Goal: Transaction & Acquisition: Obtain resource

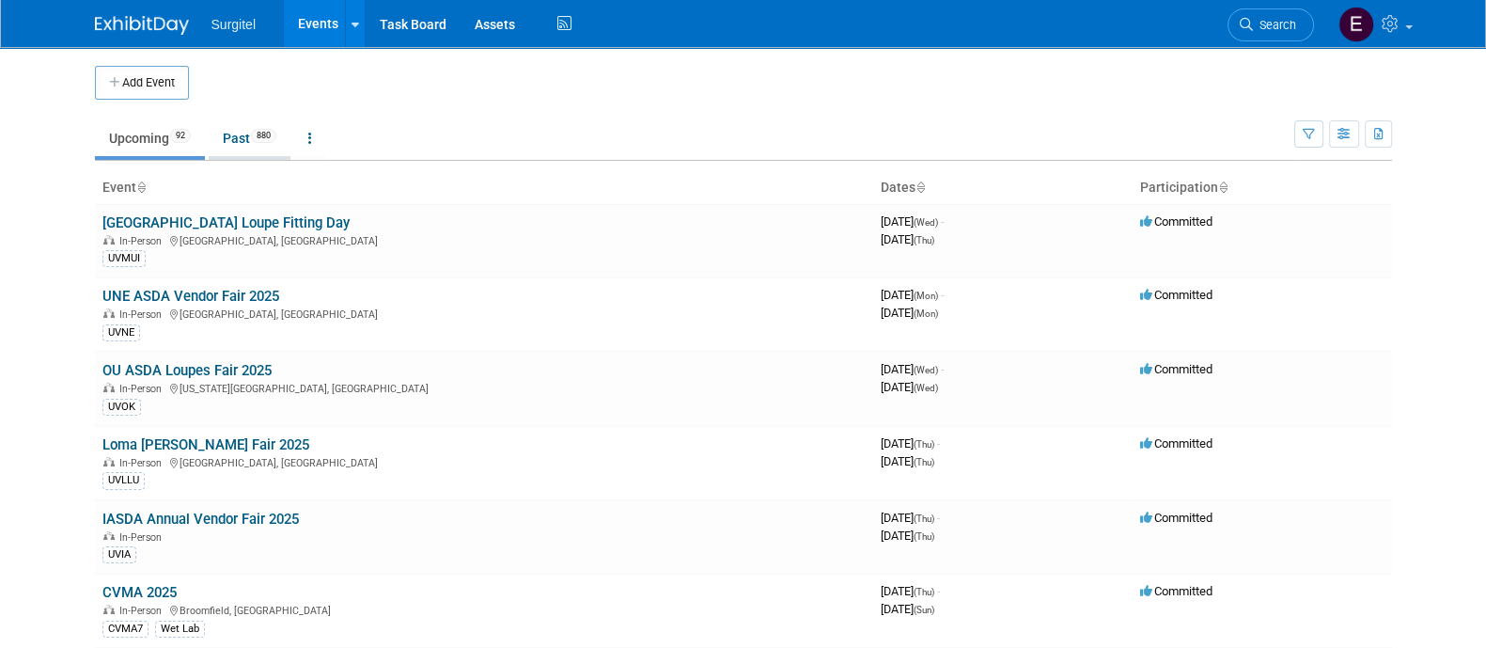
click at [264, 136] on span "880" at bounding box center [263, 136] width 25 height 14
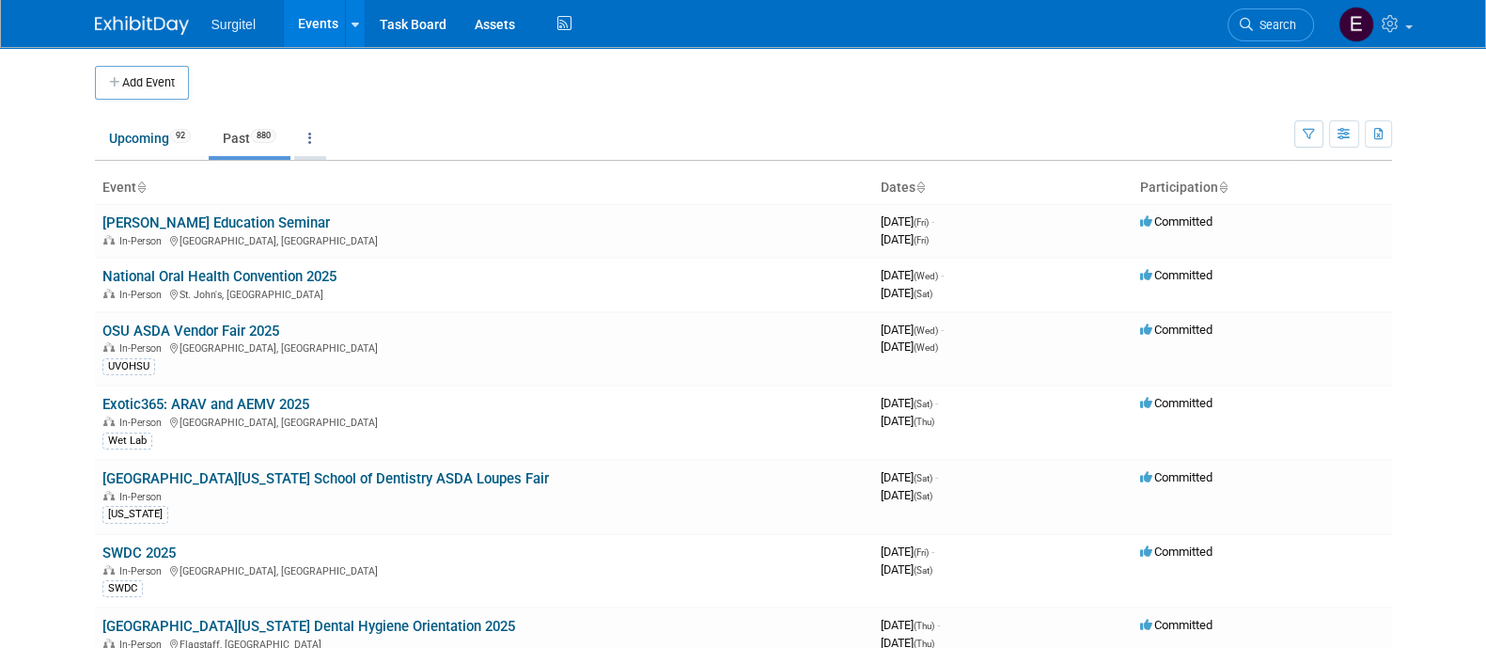
click at [319, 142] on link at bounding box center [310, 138] width 32 height 36
click at [354, 237] on span "Events grouped by year" at bounding box center [369, 232] width 112 height 15
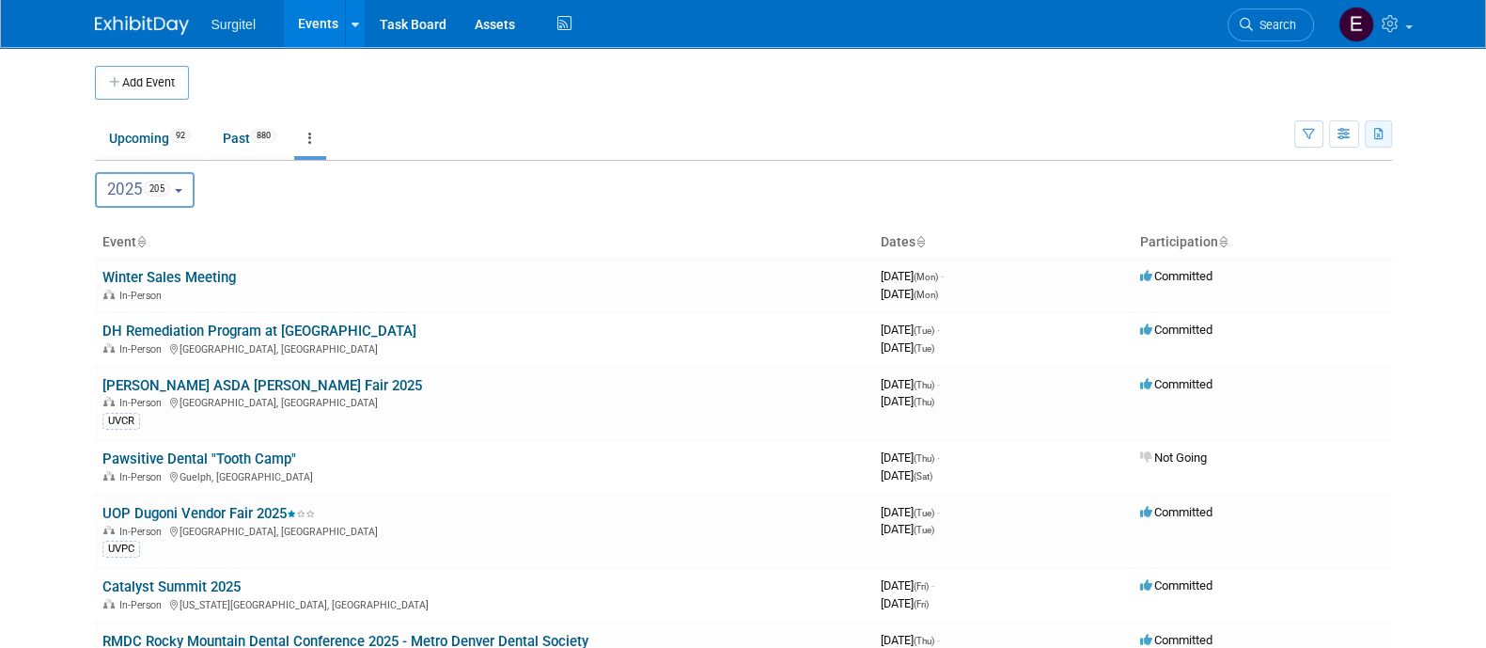
click at [1380, 129] on icon "button" at bounding box center [1379, 135] width 10 height 12
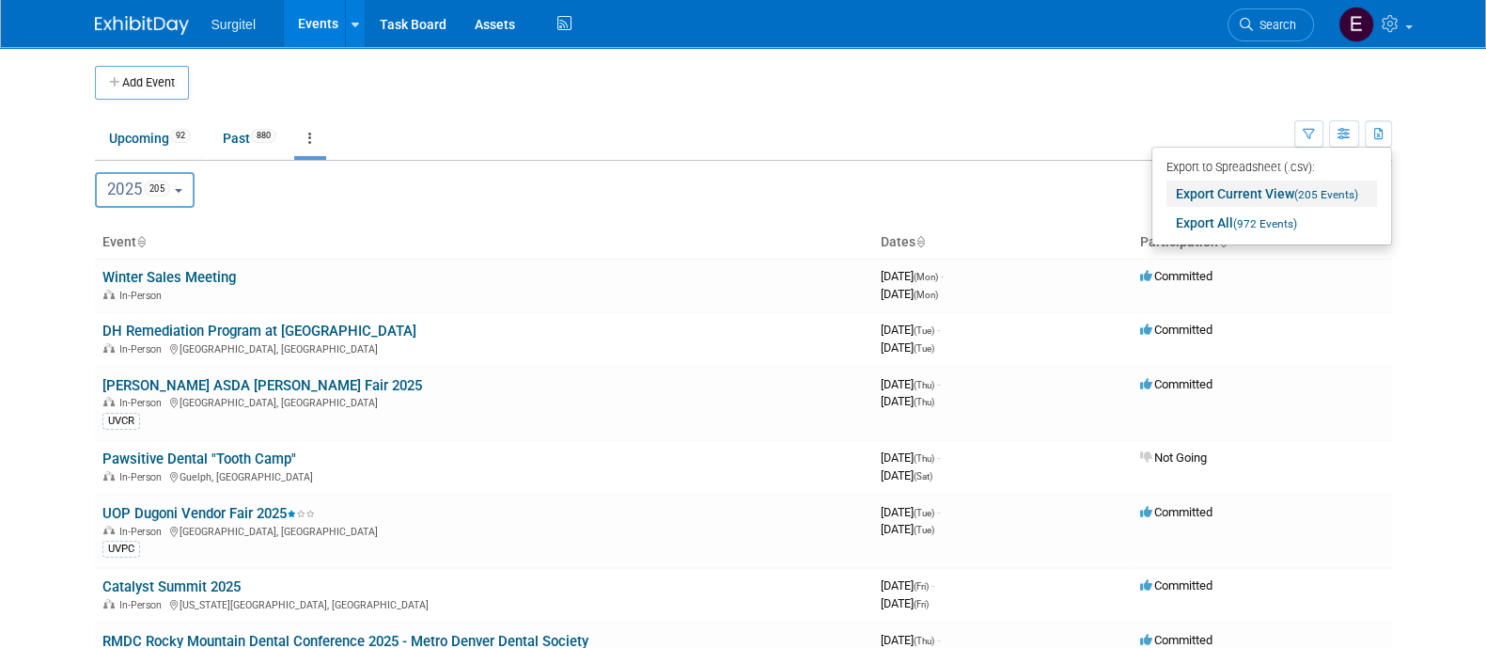
click at [1302, 188] on span "(205 Events)" at bounding box center [1326, 194] width 64 height 13
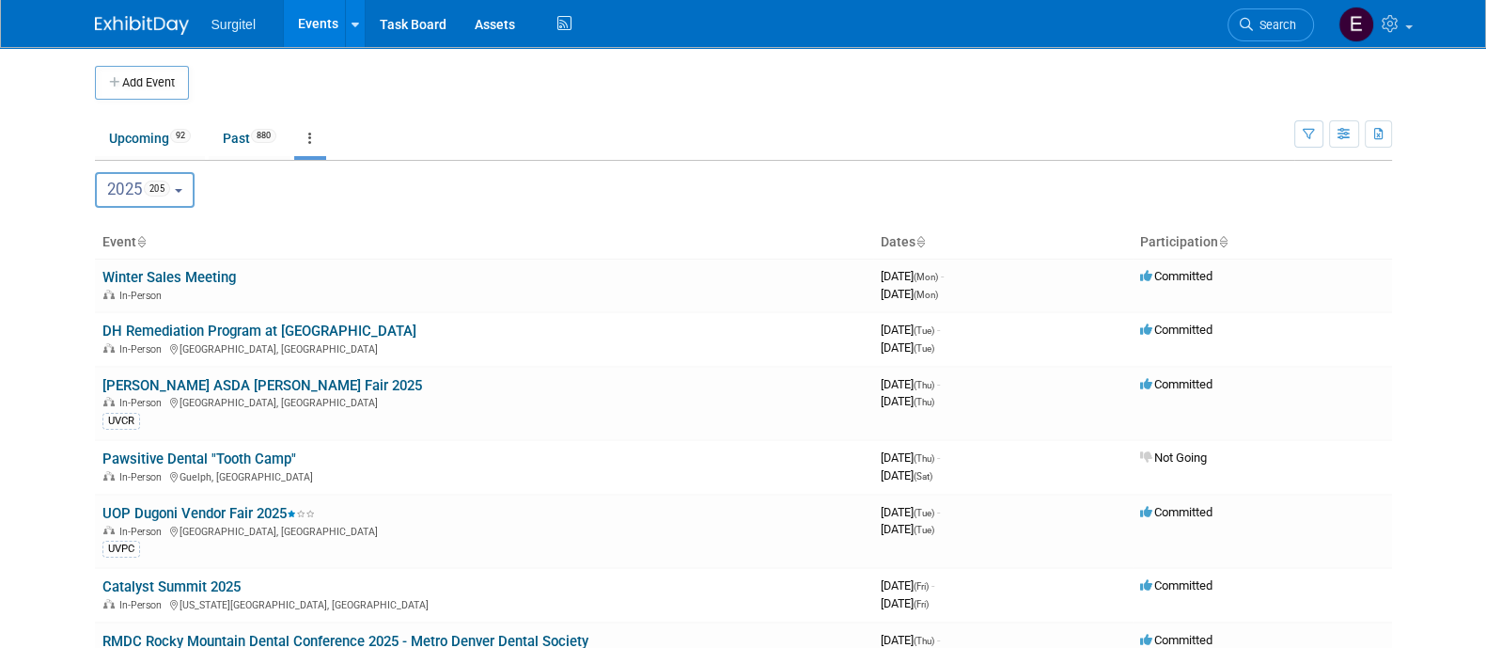
click at [309, 130] on link at bounding box center [310, 138] width 32 height 36
click at [182, 189] on b "button" at bounding box center [179, 191] width 8 height 4
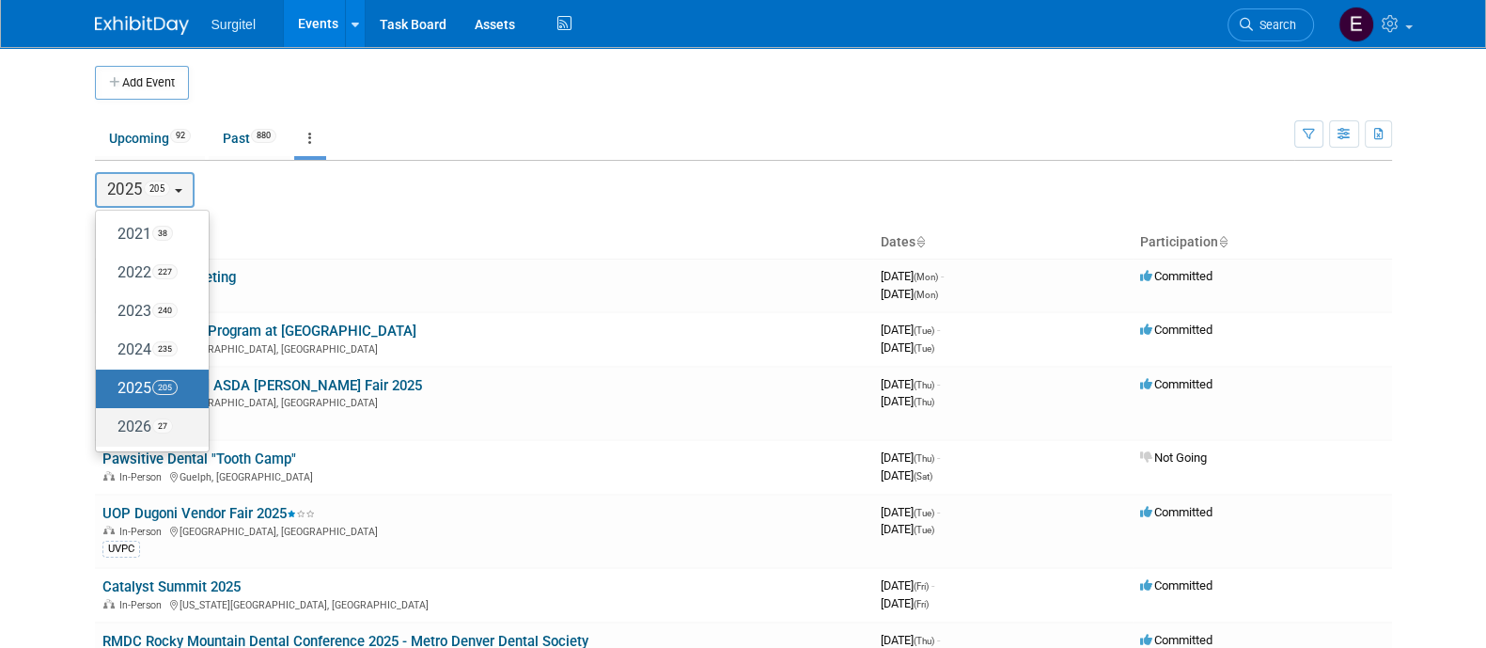
click at [164, 438] on label "2026 27" at bounding box center [147, 427] width 85 height 31
click at [111, 432] on input "2026 27" at bounding box center [105, 426] width 12 height 12
select select "2026"
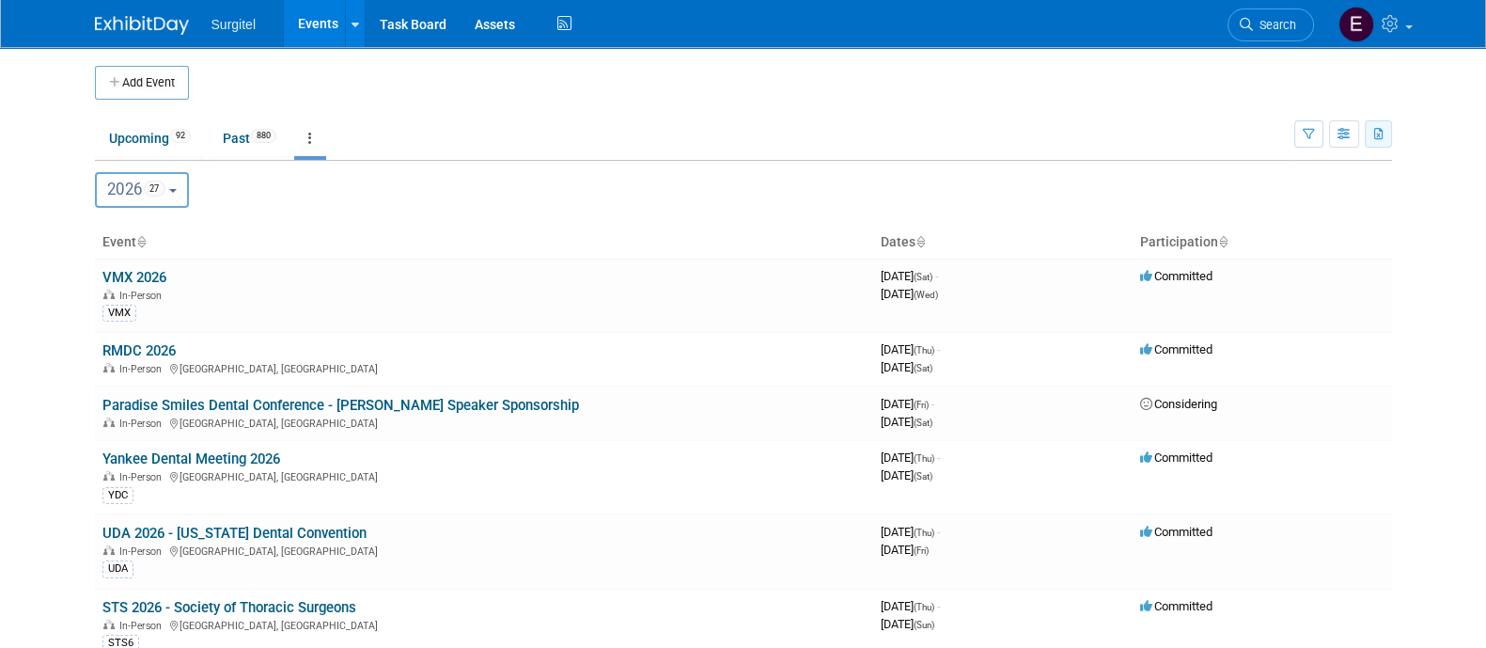
click at [1376, 139] on button "button" at bounding box center [1378, 133] width 27 height 27
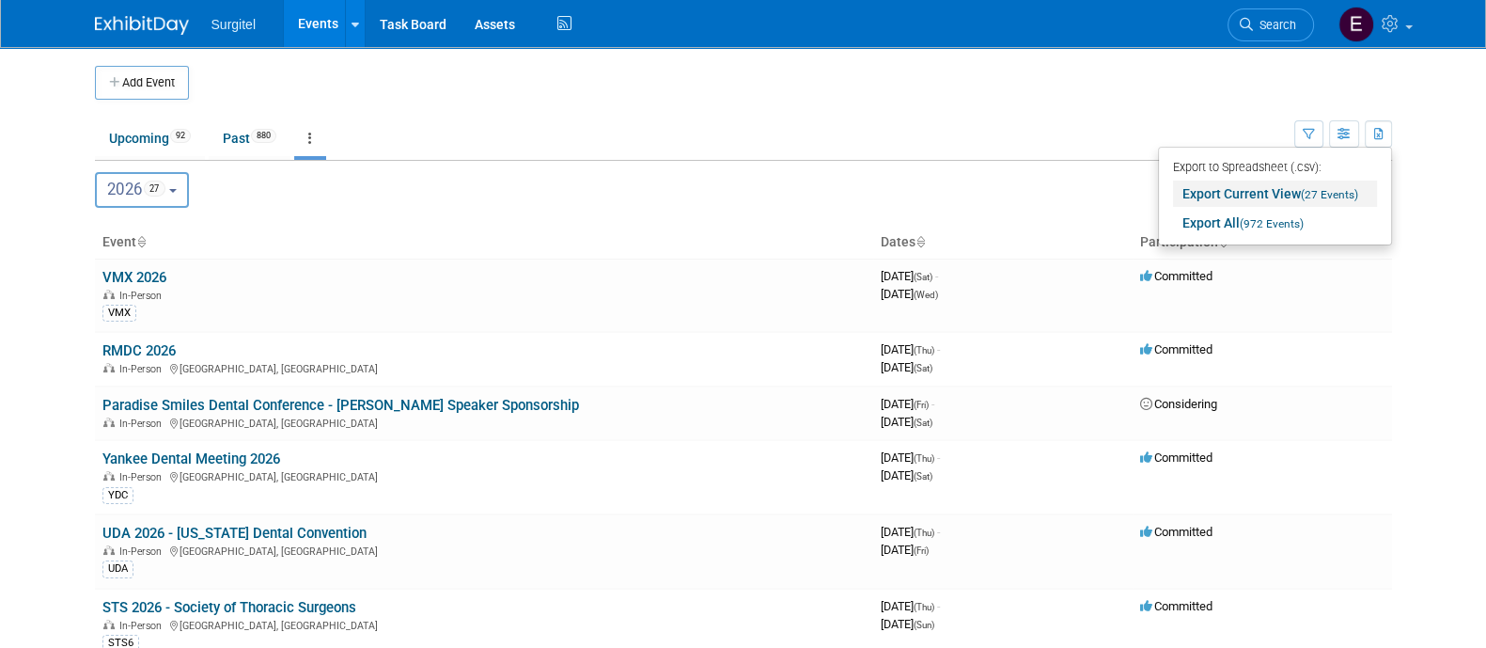
click at [1248, 182] on link "Export Current View (27 Events)" at bounding box center [1275, 193] width 204 height 26
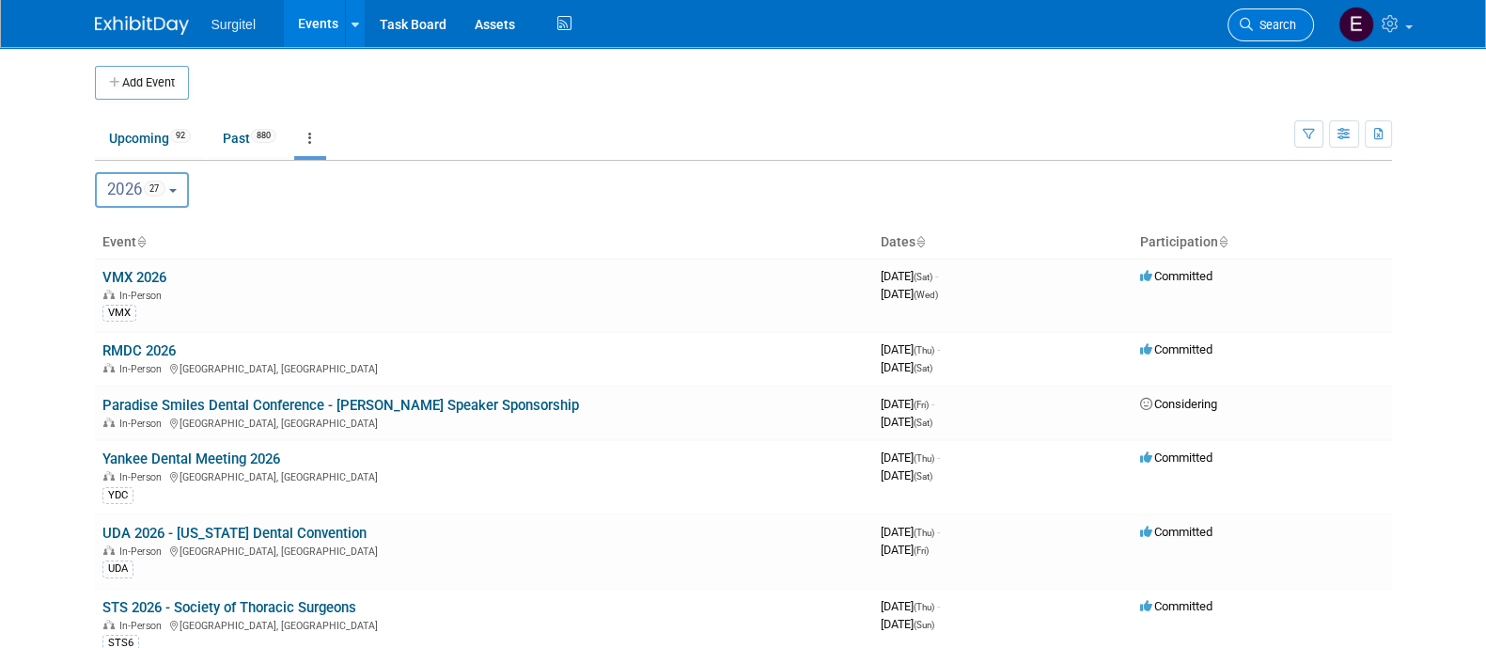
click at [1272, 21] on span "Search" at bounding box center [1274, 25] width 43 height 14
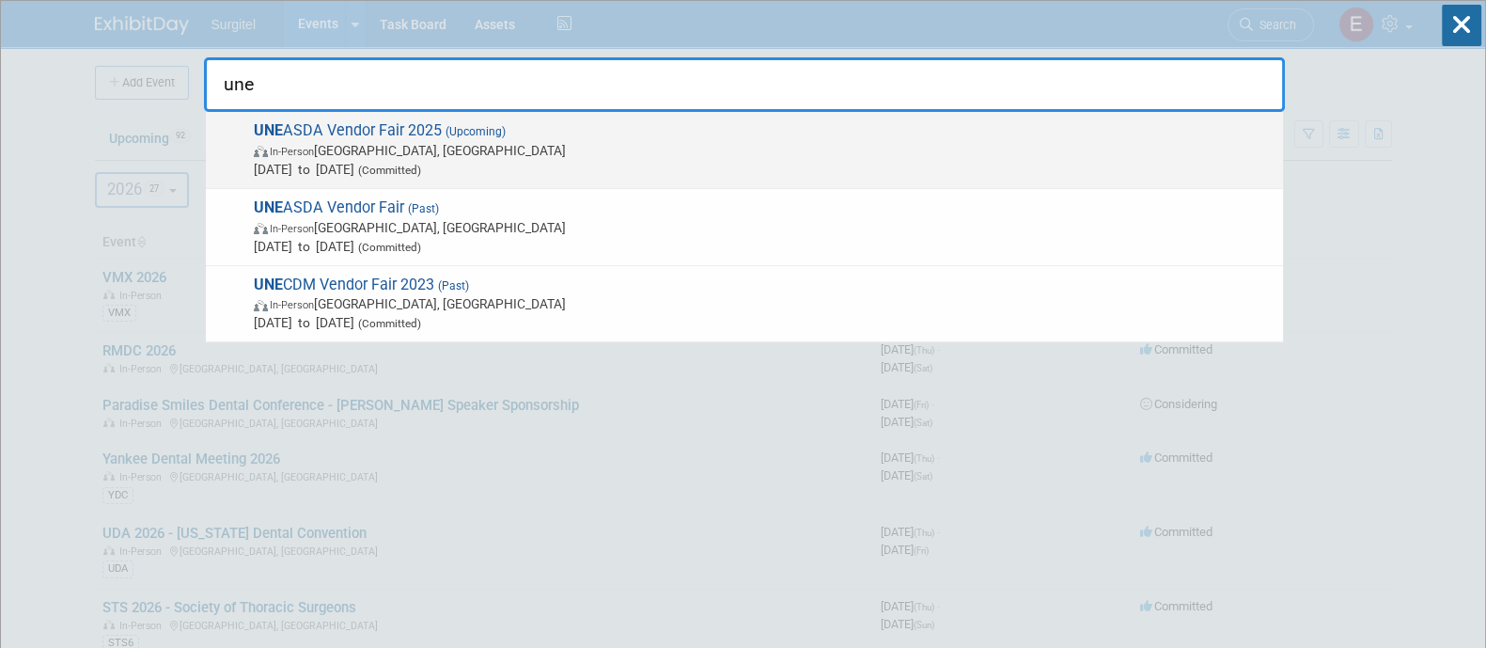
type input "une"
click at [933, 155] on span "In-Person Portland, ME" at bounding box center [764, 150] width 1020 height 19
click at [0, 0] on div at bounding box center [0, 0] width 0 height 0
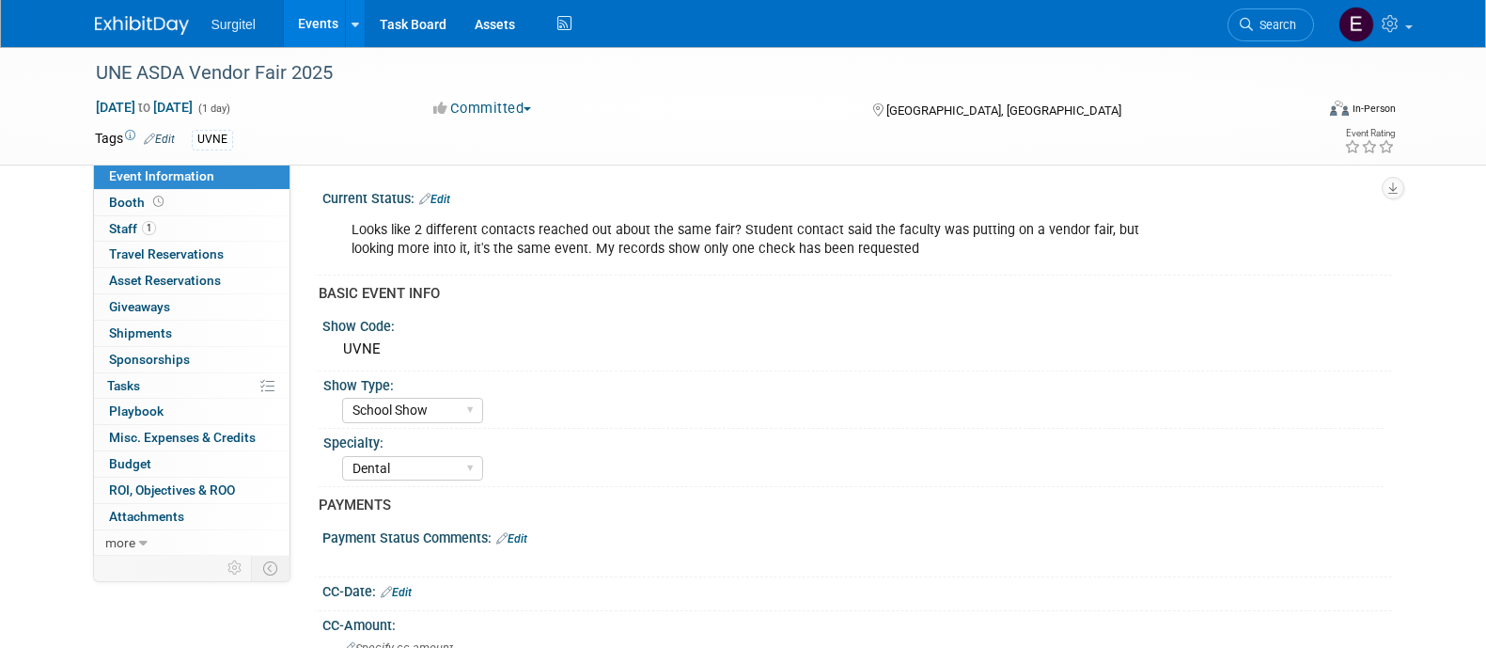
select select "School Show"
select select "Dental"
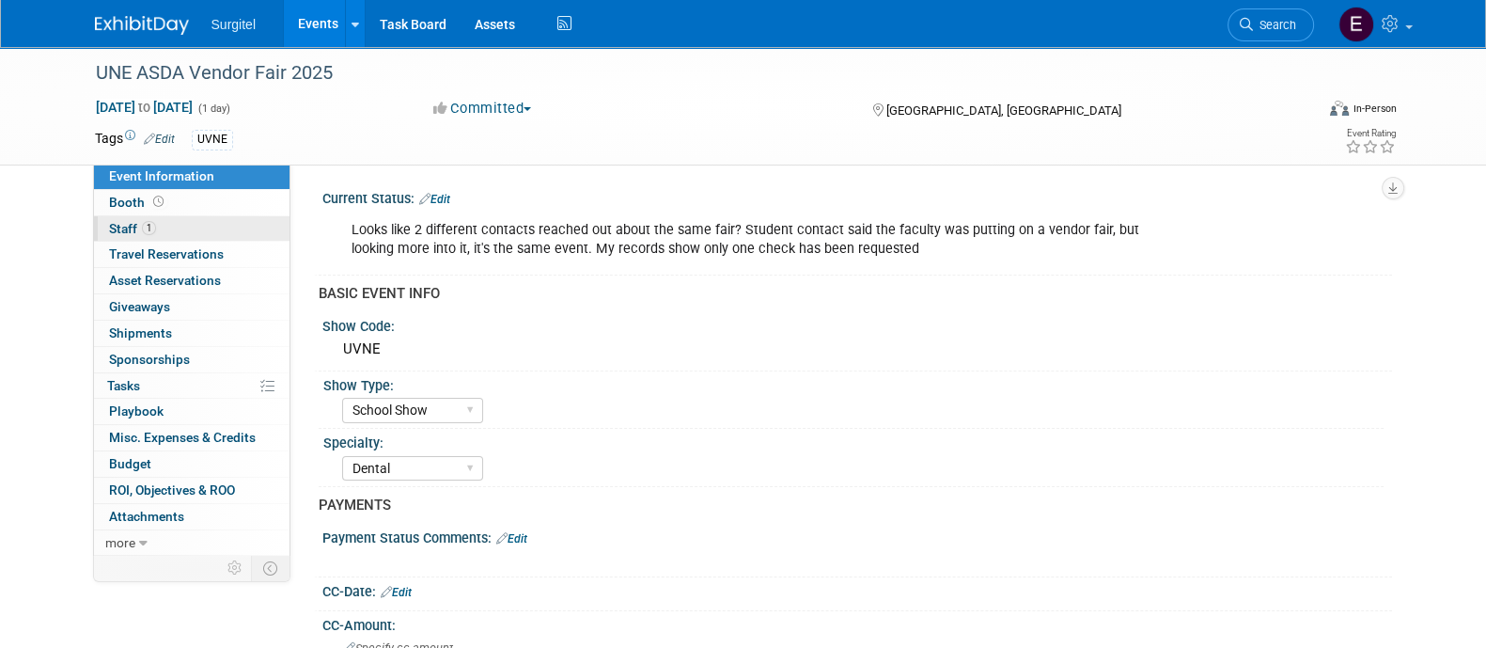
click at [167, 228] on link "1 Staff 1" at bounding box center [191, 228] width 195 height 25
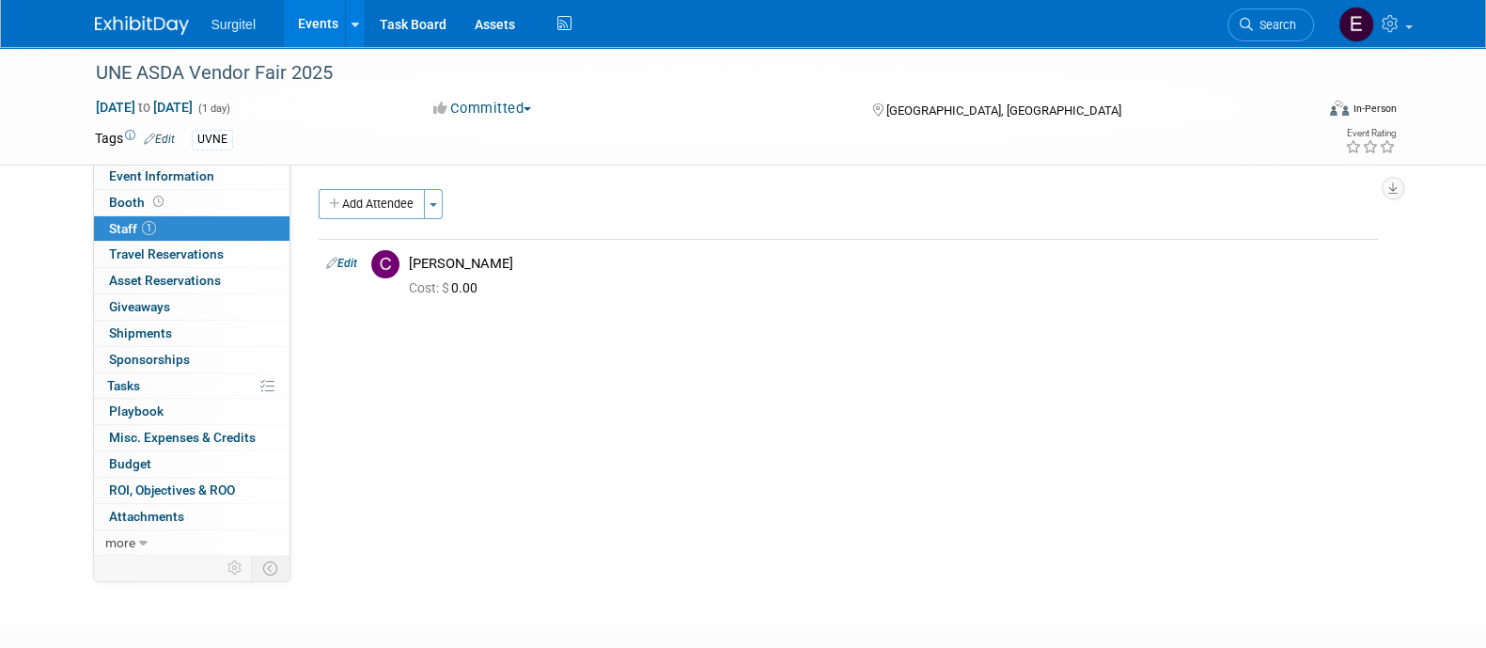
click at [309, 41] on link "Events" at bounding box center [318, 23] width 69 height 47
